Goal: Task Accomplishment & Management: Manage account settings

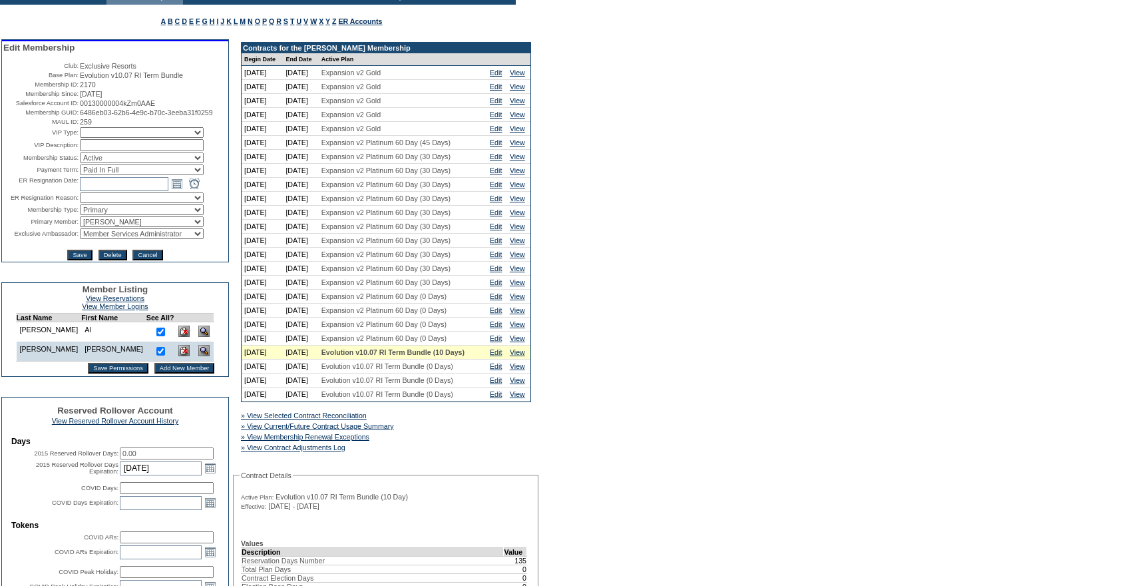
scroll to position [211, 0]
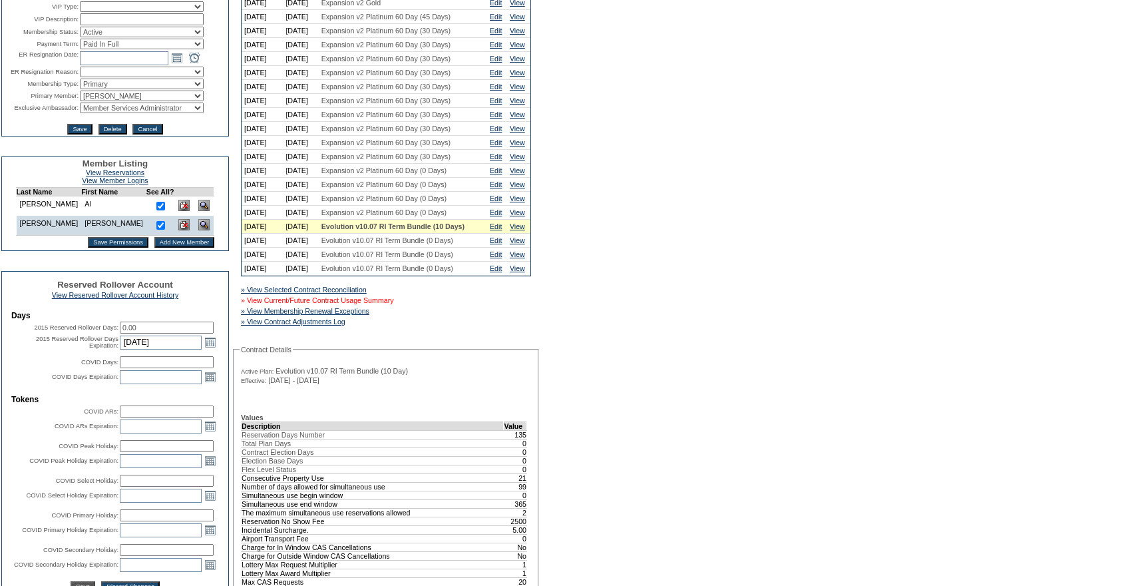
click at [375, 304] on link "» View Current/Future Contract Usage Summary" at bounding box center [317, 300] width 153 height 8
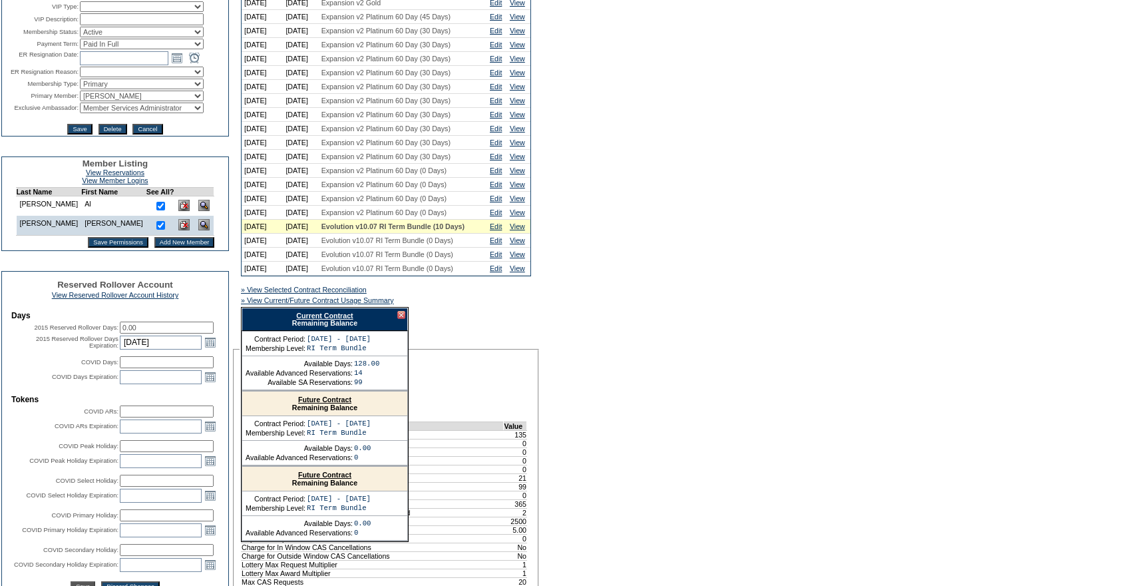
click at [328, 319] on link "Current Contract" at bounding box center [324, 315] width 57 height 8
click at [401, 319] on div at bounding box center [401, 315] width 8 height 8
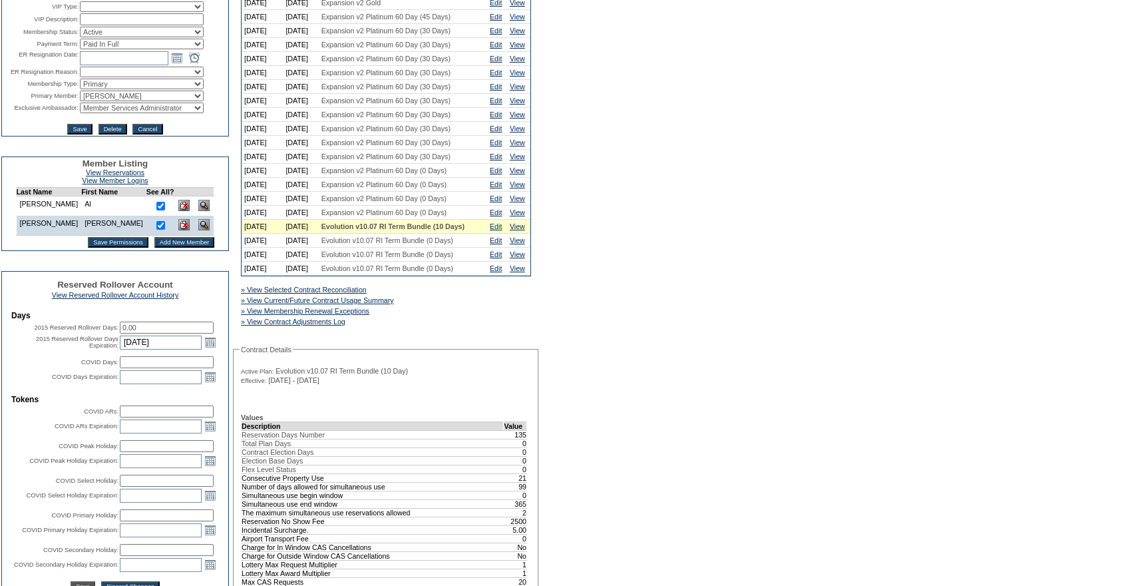
click at [496, 230] on link "Edit" at bounding box center [496, 226] width 12 height 8
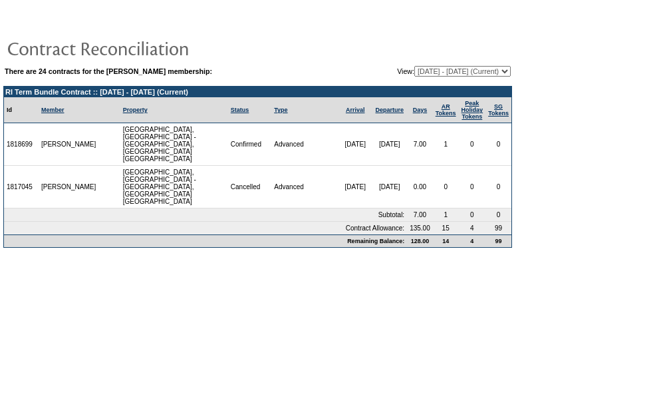
click at [407, 234] on td "128.00" at bounding box center [420, 240] width 26 height 13
